Goal: Task Accomplishment & Management: Use online tool/utility

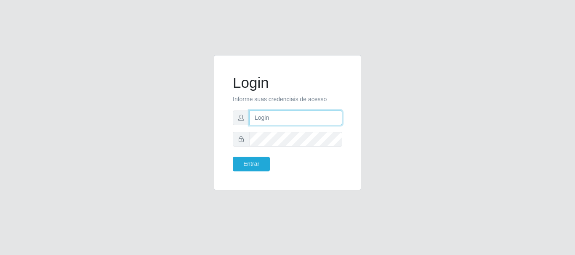
click at [291, 117] on input "text" at bounding box center [295, 118] width 93 height 15
type input "[EMAIL_ADDRESS][DOMAIN_NAME]"
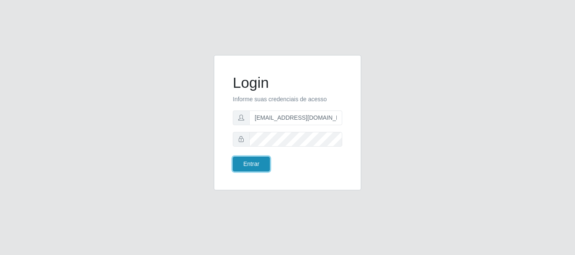
click at [261, 162] on button "Entrar" at bounding box center [251, 164] width 37 height 15
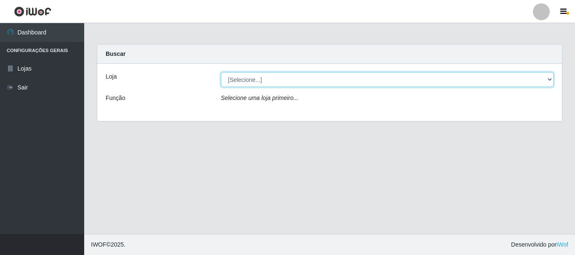
click at [547, 80] on select "[Selecione...] SuperFácil Atacado - Rodoviária" at bounding box center [387, 79] width 333 height 15
select select "400"
click at [221, 72] on select "[Selecione...] SuperFácil Atacado - Rodoviária" at bounding box center [387, 79] width 333 height 15
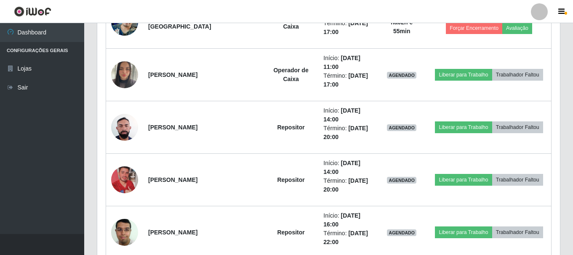
scroll to position [631, 0]
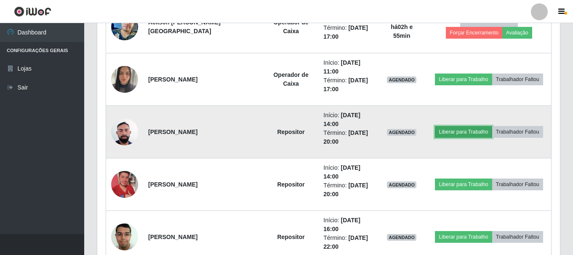
click at [450, 135] on button "Liberar para Trabalho" at bounding box center [463, 132] width 57 height 12
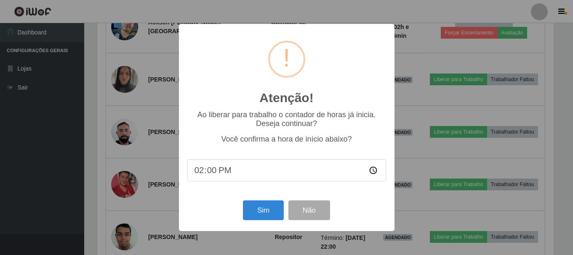
scroll to position [175, 458]
click at [262, 218] on button "Sim" at bounding box center [264, 211] width 41 height 20
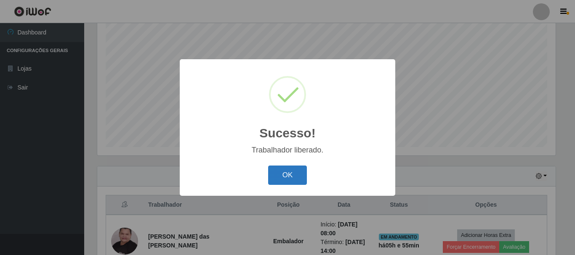
click at [292, 171] on button "OK" at bounding box center [287, 176] width 39 height 20
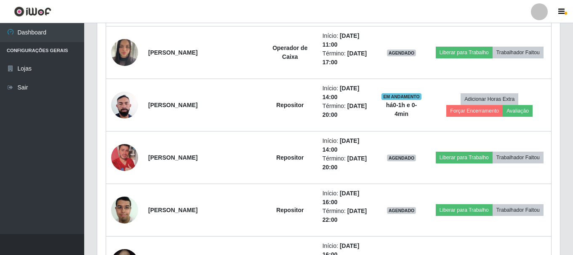
scroll to position [659, 0]
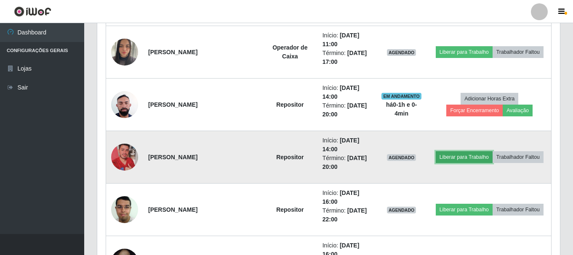
click at [457, 151] on button "Liberar para Trabalho" at bounding box center [464, 157] width 57 height 12
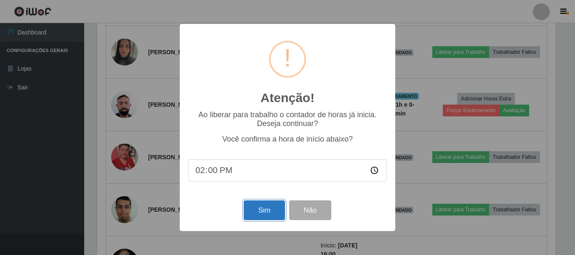
click at [275, 218] on button "Sim" at bounding box center [264, 211] width 41 height 20
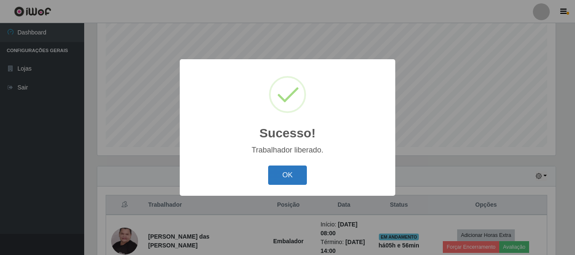
click at [284, 181] on button "OK" at bounding box center [287, 176] width 39 height 20
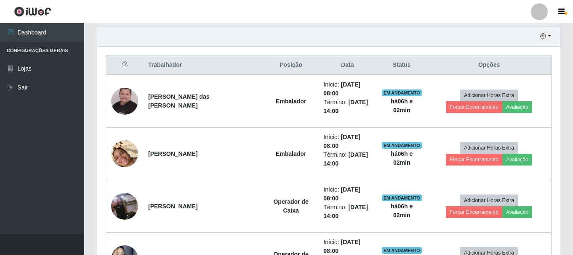
scroll to position [238, 0]
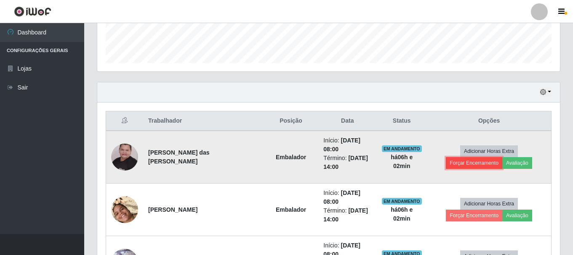
click at [502, 157] on button "Forçar Encerramento" at bounding box center [474, 163] width 56 height 12
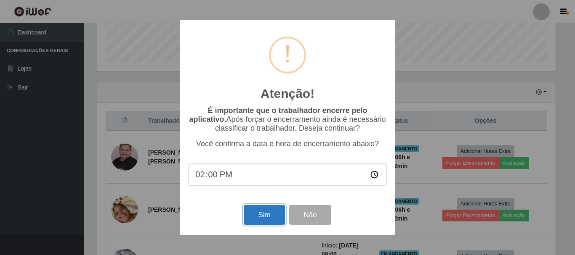
click at [259, 215] on button "Sim" at bounding box center [264, 215] width 41 height 20
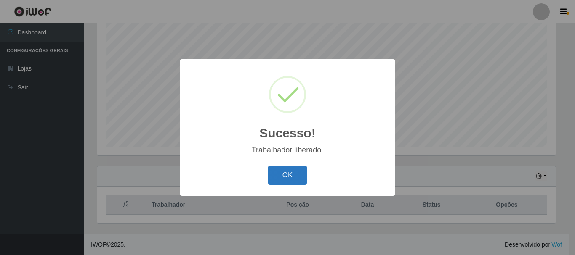
click at [282, 184] on button "OK" at bounding box center [287, 176] width 39 height 20
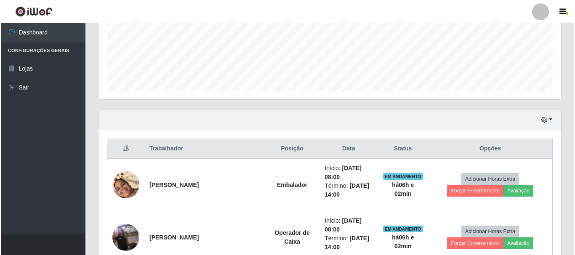
scroll to position [280, 0]
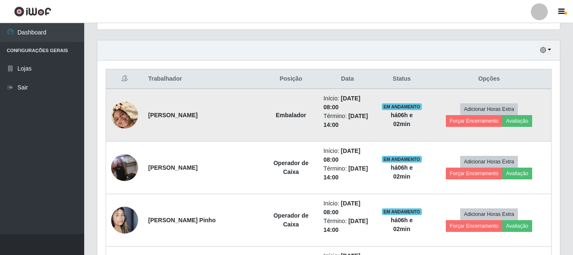
click at [122, 117] on img at bounding box center [124, 115] width 27 height 48
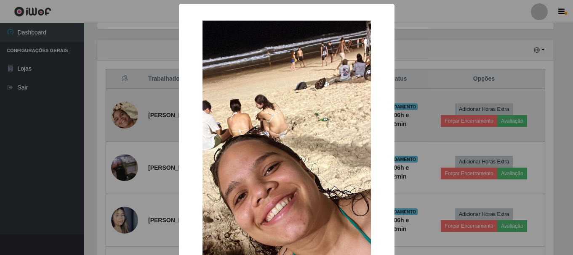
scroll to position [175, 458]
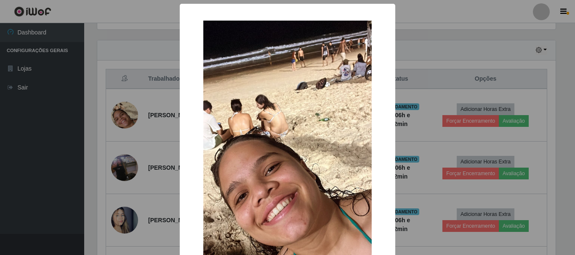
click at [145, 131] on div "× OK Cancel" at bounding box center [287, 127] width 575 height 255
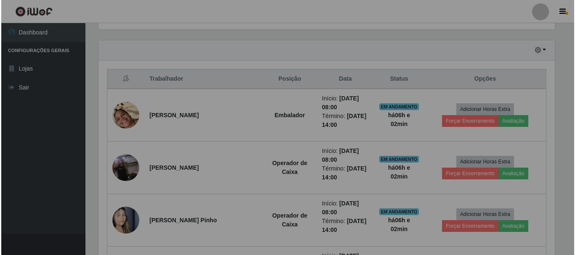
scroll to position [175, 462]
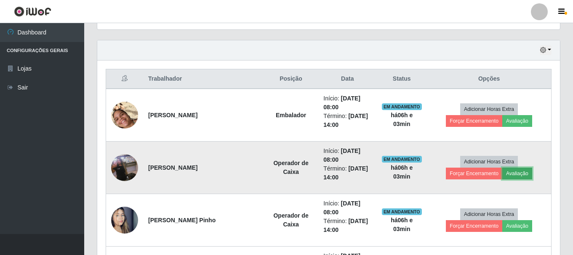
click at [502, 174] on button "Avaliação" at bounding box center [517, 174] width 30 height 12
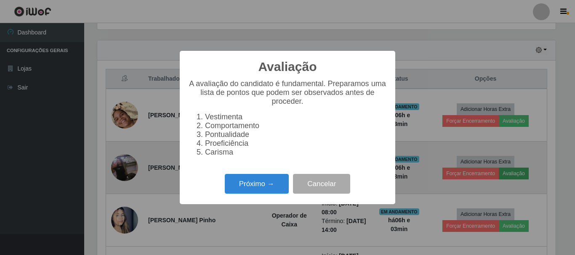
scroll to position [175, 458]
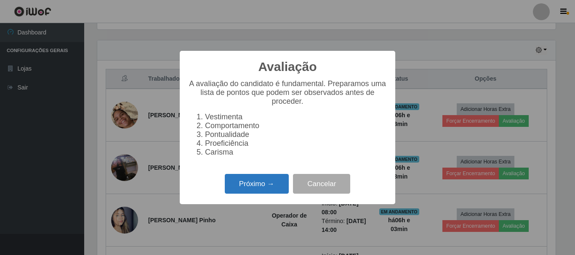
click at [238, 183] on button "Próximo →" at bounding box center [257, 184] width 64 height 20
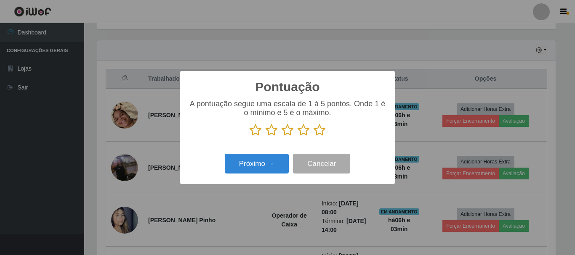
click at [321, 133] on icon at bounding box center [319, 130] width 12 height 13
click at [313, 137] on input "radio" at bounding box center [313, 137] width 0 height 0
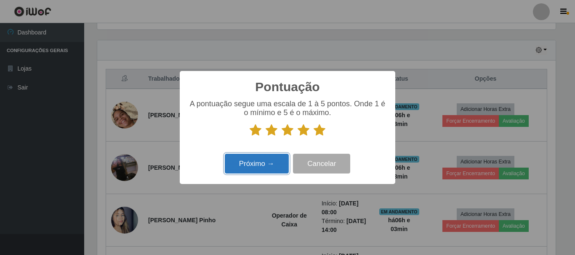
click at [254, 161] on button "Próximo →" at bounding box center [257, 164] width 64 height 20
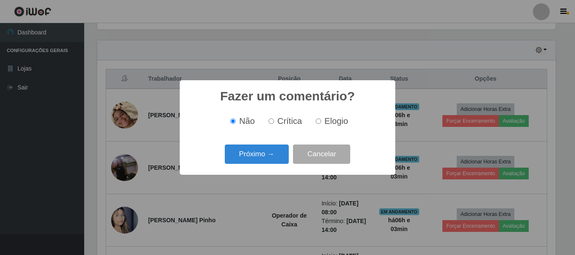
click at [320, 123] on input "Elogio" at bounding box center [318, 121] width 5 height 5
radio input "true"
click at [260, 153] on button "Próximo →" at bounding box center [257, 155] width 64 height 20
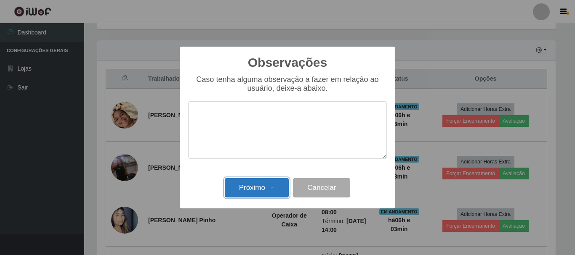
click at [253, 190] on button "Próximo →" at bounding box center [257, 188] width 64 height 20
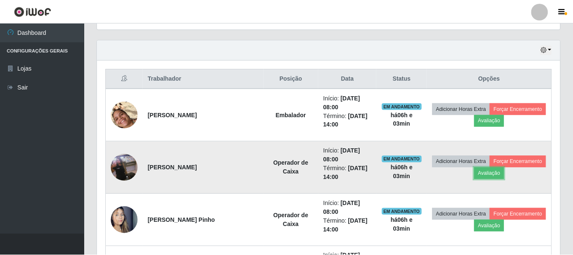
scroll to position [175, 462]
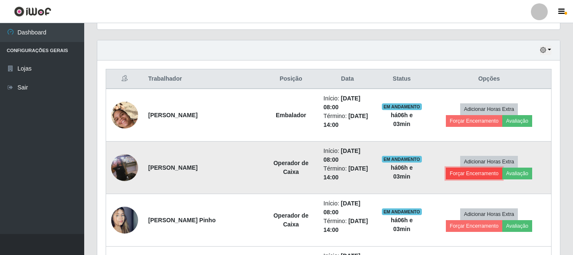
click at [502, 168] on button "Forçar Encerramento" at bounding box center [474, 174] width 56 height 12
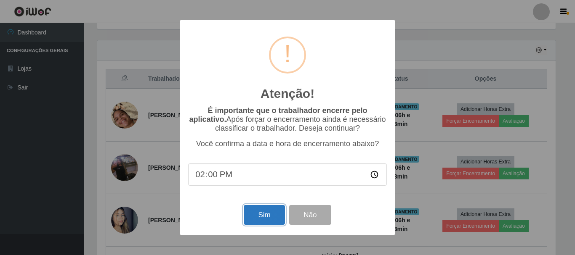
click at [260, 214] on button "Sim" at bounding box center [264, 215] width 41 height 20
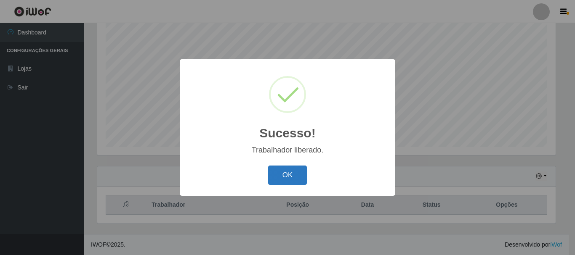
click at [283, 178] on button "OK" at bounding box center [287, 176] width 39 height 20
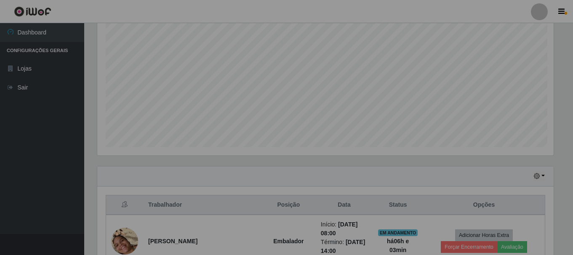
scroll to position [420600, 420313]
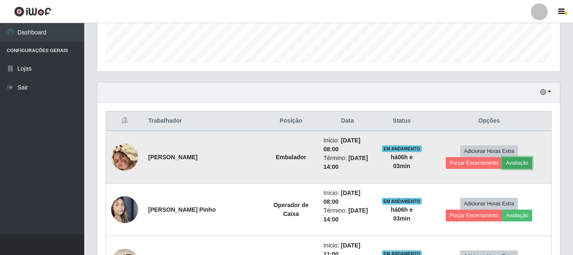
click at [502, 161] on button "Avaliação" at bounding box center [517, 163] width 30 height 12
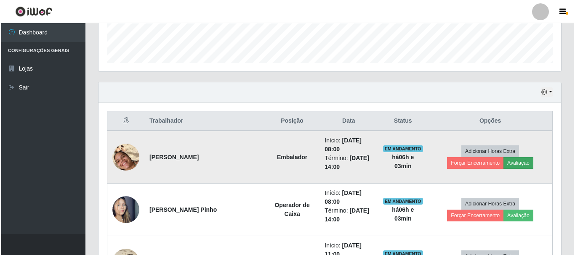
scroll to position [175, 458]
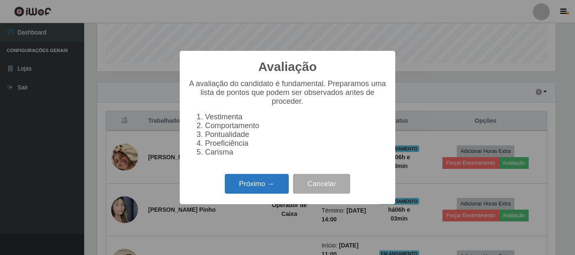
click at [239, 190] on button "Próximo →" at bounding box center [257, 184] width 64 height 20
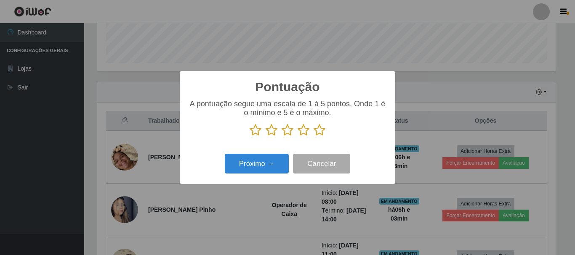
click at [320, 132] on icon at bounding box center [319, 130] width 12 height 13
click at [313, 137] on input "radio" at bounding box center [313, 137] width 0 height 0
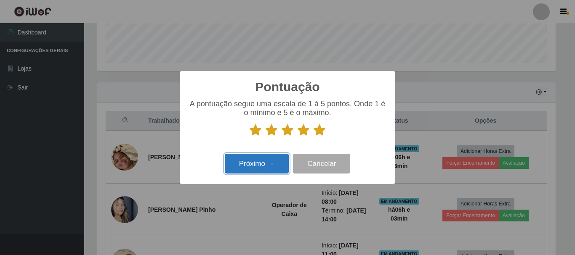
click at [259, 156] on button "Próximo →" at bounding box center [257, 164] width 64 height 20
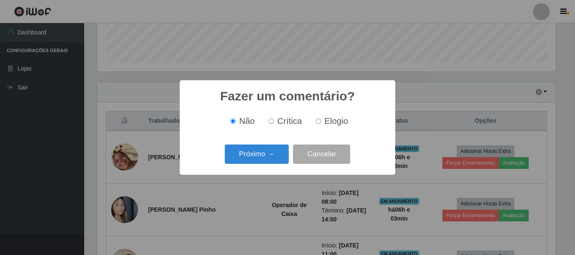
click at [319, 122] on input "Elogio" at bounding box center [318, 121] width 5 height 5
radio input "true"
click at [277, 156] on button "Próximo →" at bounding box center [257, 155] width 64 height 20
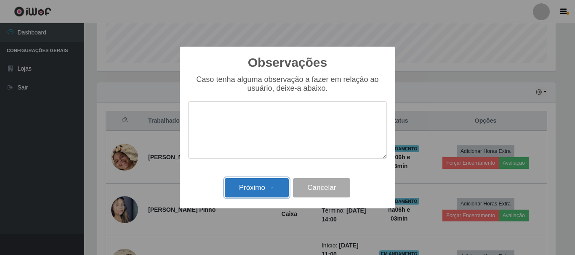
click at [270, 189] on button "Próximo →" at bounding box center [257, 188] width 64 height 20
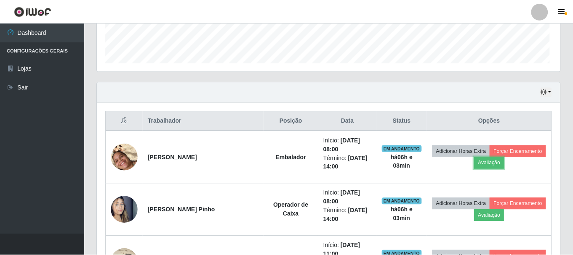
scroll to position [175, 462]
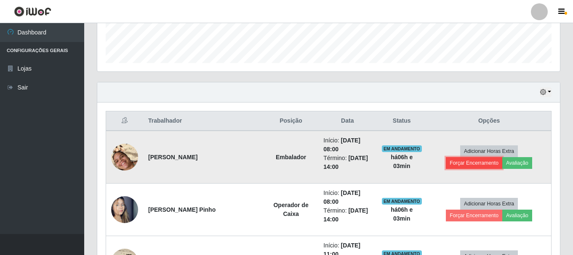
click at [502, 157] on button "Forçar Encerramento" at bounding box center [474, 163] width 56 height 12
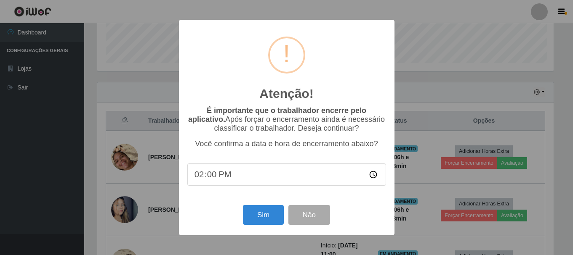
scroll to position [175, 458]
click at [260, 211] on button "Sim" at bounding box center [264, 215] width 41 height 20
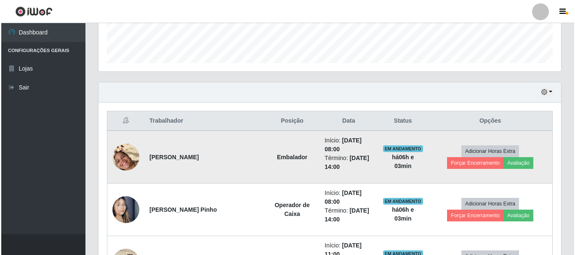
scroll to position [154, 0]
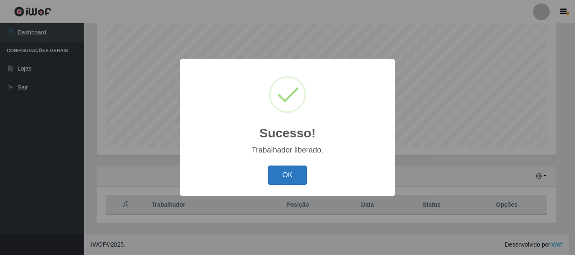
click at [276, 168] on button "OK" at bounding box center [287, 176] width 39 height 20
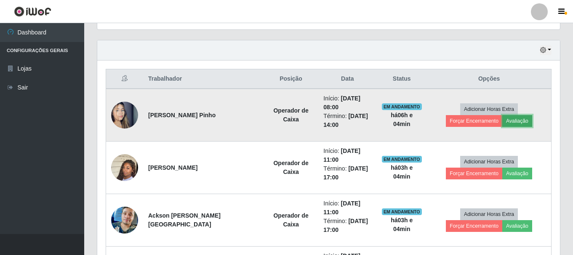
click at [502, 121] on button "Avaliação" at bounding box center [517, 121] width 30 height 12
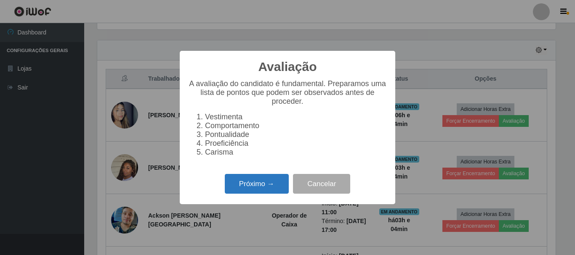
click at [254, 187] on button "Próximo →" at bounding box center [257, 184] width 64 height 20
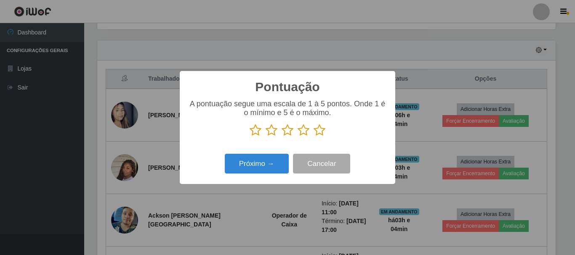
click at [321, 134] on icon at bounding box center [319, 130] width 12 height 13
click at [313, 137] on input "radio" at bounding box center [313, 137] width 0 height 0
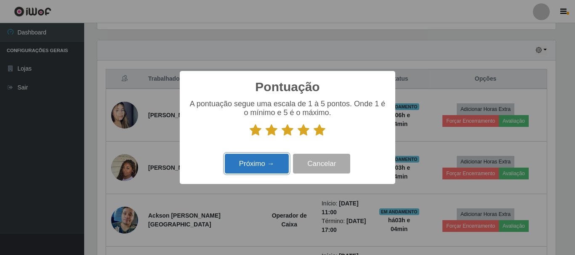
click at [263, 162] on button "Próximo →" at bounding box center [257, 164] width 64 height 20
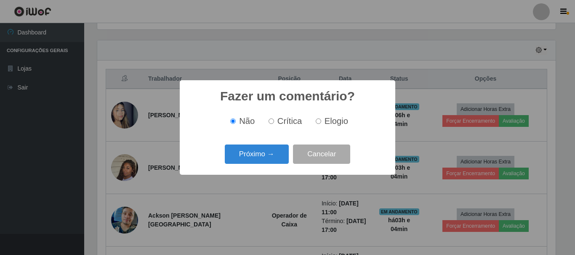
click at [317, 124] on input "Elogio" at bounding box center [318, 121] width 5 height 5
radio input "true"
click at [266, 162] on button "Próximo →" at bounding box center [257, 155] width 64 height 20
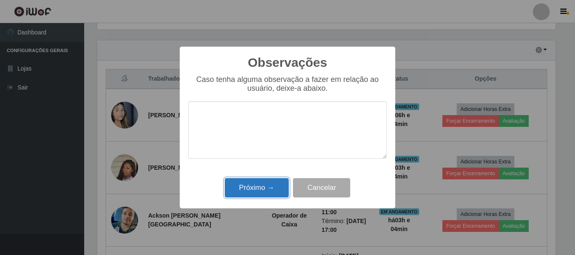
click at [266, 184] on button "Próximo →" at bounding box center [257, 188] width 64 height 20
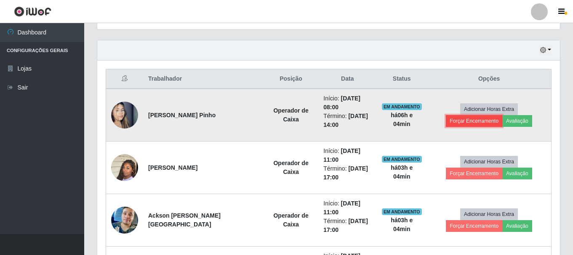
click at [502, 115] on button "Forçar Encerramento" at bounding box center [474, 121] width 56 height 12
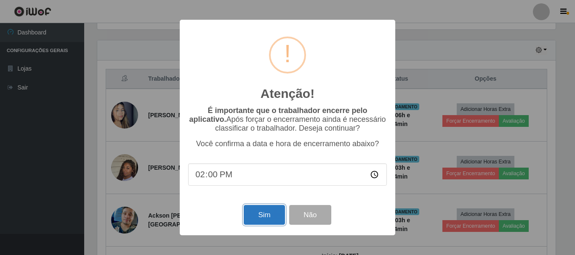
click at [248, 216] on button "Sim" at bounding box center [264, 215] width 41 height 20
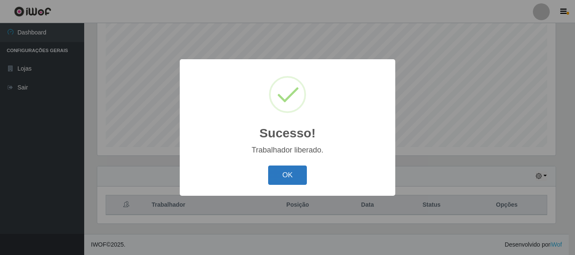
click at [287, 175] on button "OK" at bounding box center [287, 176] width 39 height 20
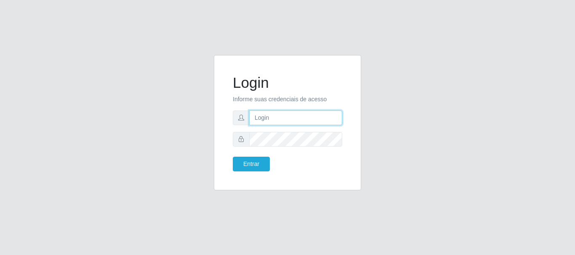
click at [271, 122] on input "text" at bounding box center [295, 118] width 93 height 15
type input "[EMAIL_ADDRESS][DOMAIN_NAME]"
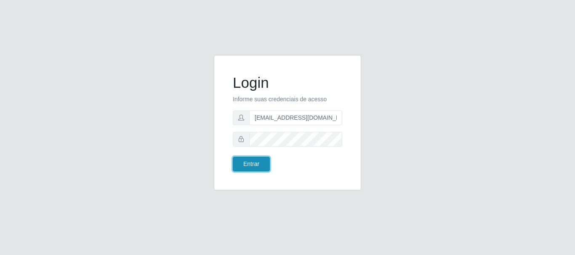
click at [243, 164] on button "Entrar" at bounding box center [251, 164] width 37 height 15
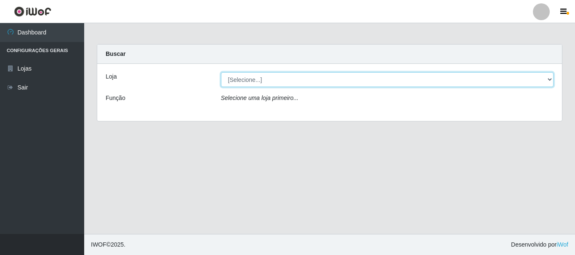
click at [550, 78] on select "[Selecione...] SuperFácil Atacado - Rodoviária" at bounding box center [387, 79] width 333 height 15
select select "400"
click at [221, 72] on select "[Selecione...] SuperFácil Atacado - Rodoviária" at bounding box center [387, 79] width 333 height 15
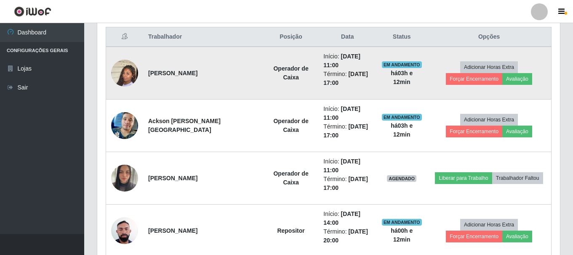
scroll to position [337, 0]
